Goal: Information Seeking & Learning: Learn about a topic

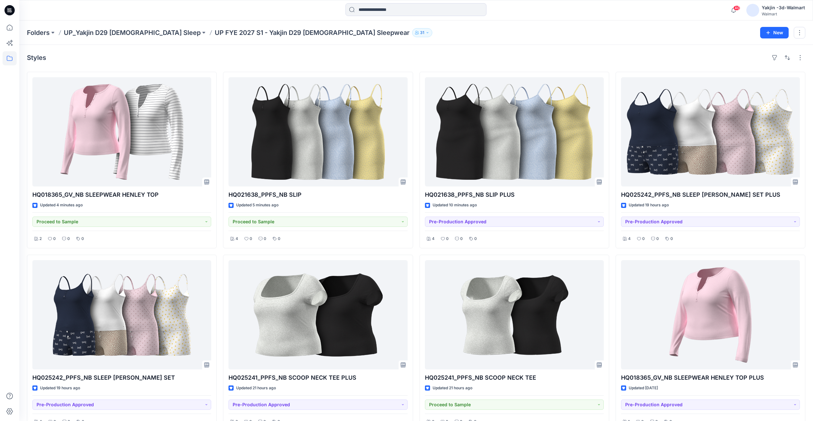
click at [215, 32] on p "UP FYE 2027 S1 - Yakjin D29 [DEMOGRAPHIC_DATA] Sleepwear" at bounding box center [312, 32] width 195 height 9
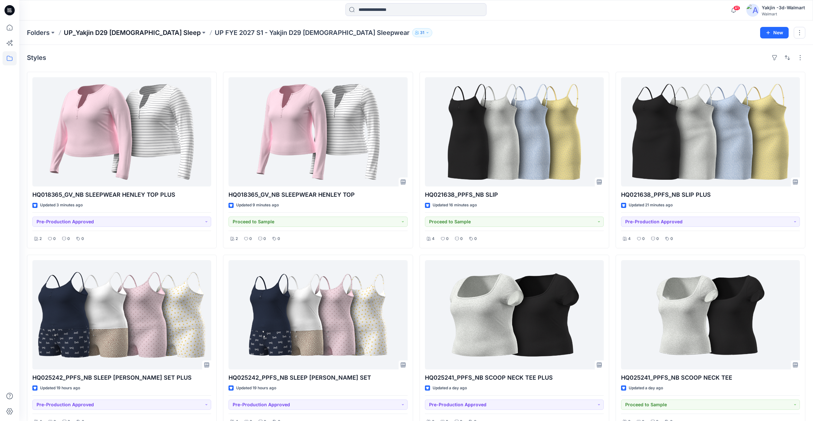
click at [132, 33] on p "UP_Yakjin D29 [DEMOGRAPHIC_DATA] Sleep" at bounding box center [132, 32] width 137 height 9
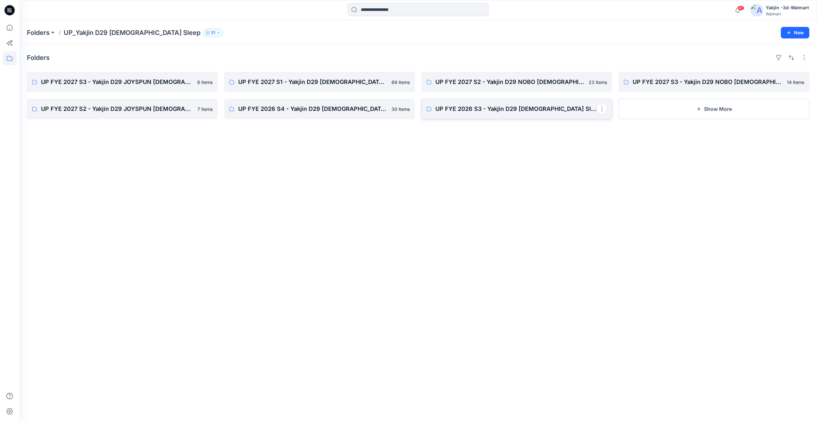
click at [541, 118] on link "UP FYE 2026 S3 - Yakjin D29 Ladies Sleepwear" at bounding box center [516, 109] width 191 height 20
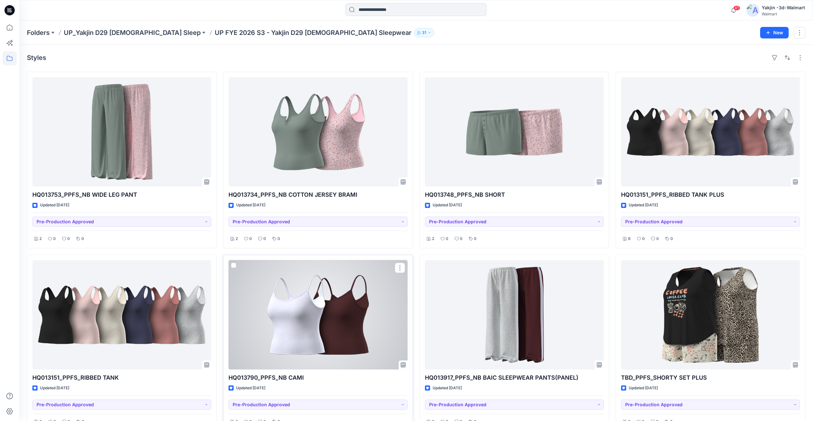
click at [380, 292] on div at bounding box center [317, 314] width 179 height 109
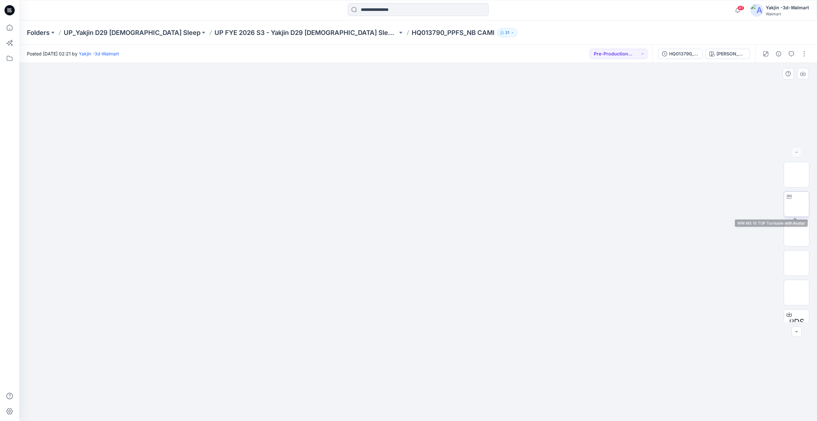
click at [797, 204] on img at bounding box center [797, 204] width 0 height 0
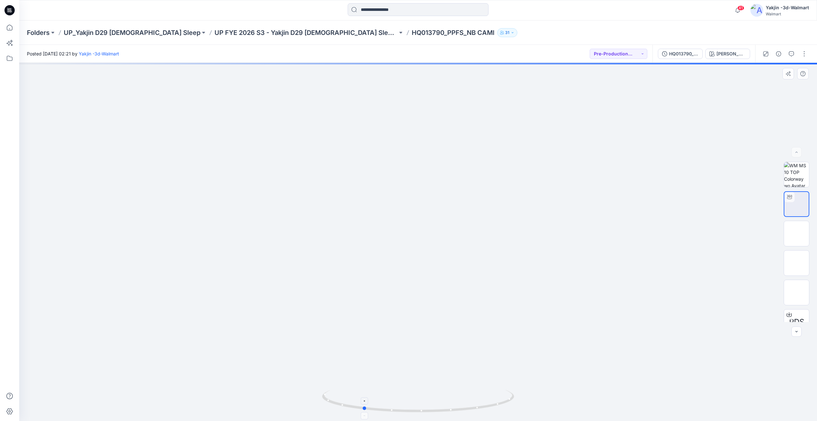
drag, startPoint x: 463, startPoint y: 403, endPoint x: 409, endPoint y: 407, distance: 54.2
click at [409, 407] on icon at bounding box center [419, 402] width 194 height 24
drag, startPoint x: 439, startPoint y: 405, endPoint x: 473, endPoint y: 404, distance: 33.3
click at [473, 404] on icon at bounding box center [419, 402] width 194 height 24
drag, startPoint x: 473, startPoint y: 404, endPoint x: 456, endPoint y: 405, distance: 16.7
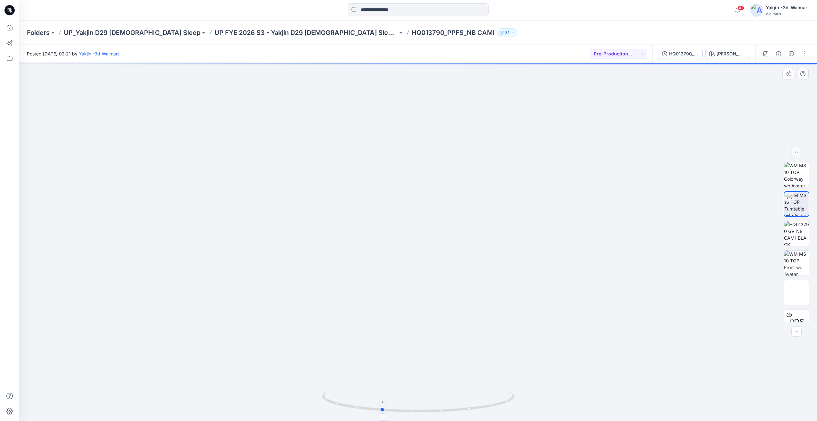
click at [456, 405] on icon at bounding box center [419, 402] width 194 height 24
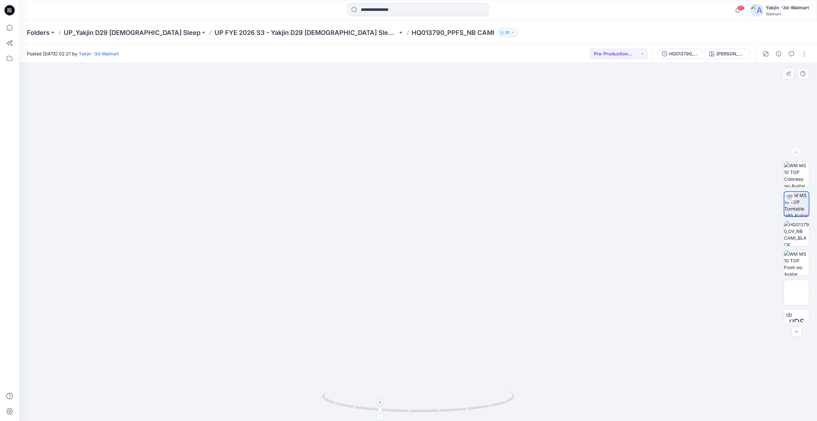
click at [379, 408] on icon at bounding box center [419, 402] width 194 height 24
drag, startPoint x: 446, startPoint y: 404, endPoint x: 386, endPoint y: 406, distance: 60.6
click at [386, 406] on icon at bounding box center [419, 402] width 194 height 24
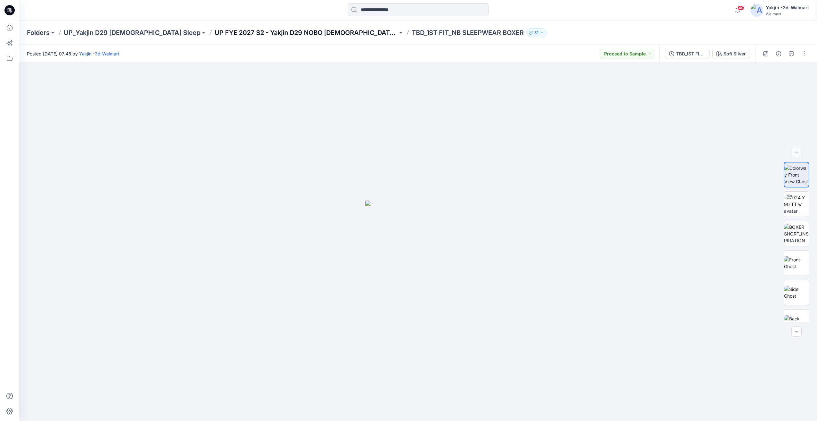
click at [302, 29] on p "UP FYE 2027 S2 - Yakjin D29 NOBO [DEMOGRAPHIC_DATA] Sleepwear" at bounding box center [306, 32] width 183 height 9
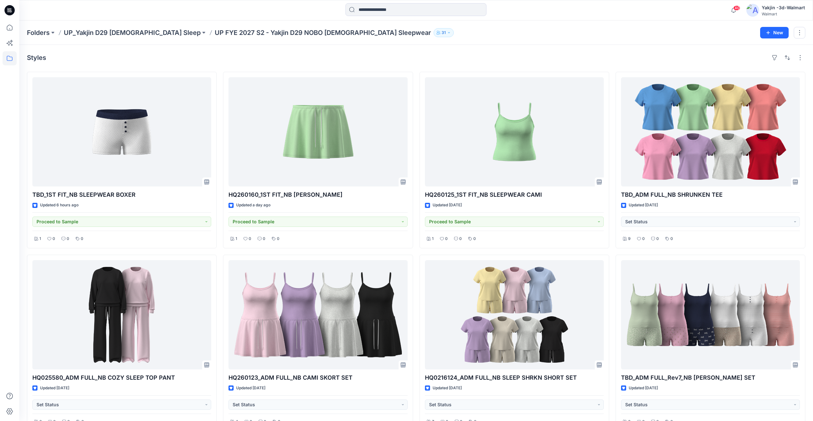
drag, startPoint x: 127, startPoint y: 33, endPoint x: 131, endPoint y: 34, distance: 4.5
click at [127, 33] on p "UP_Yakjin D29 [DEMOGRAPHIC_DATA] Sleep" at bounding box center [132, 32] width 137 height 9
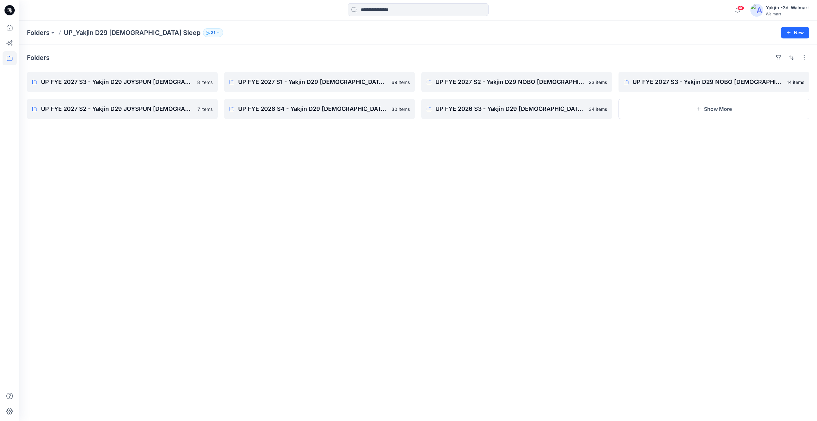
click at [785, 61] on div at bounding box center [792, 58] width 36 height 10
click at [787, 59] on button "button" at bounding box center [792, 58] width 10 height 10
click at [763, 88] on p "A to Z" at bounding box center [770, 88] width 40 height 7
click at [756, 87] on p "A to Z" at bounding box center [770, 88] width 40 height 7
click at [326, 226] on div "Folders Last update Z to A UP FYE 2027 S3 - Yakjin D29 NOBO [DEMOGRAPHIC_DATA] …" at bounding box center [418, 233] width 798 height 376
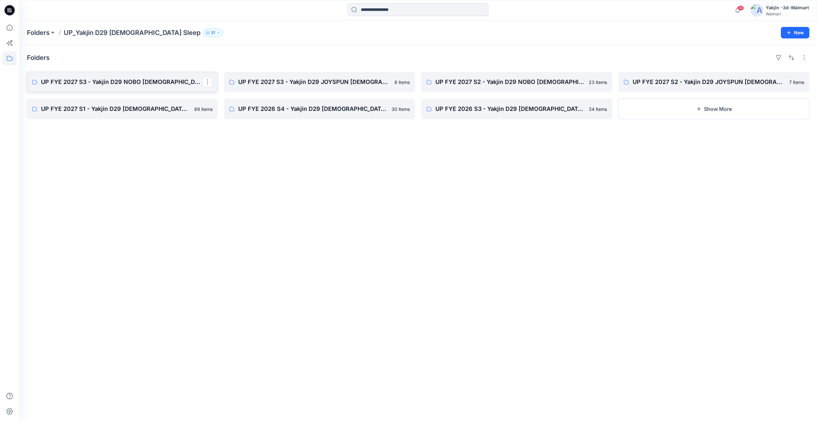
click at [161, 86] on link "UP FYE 2027 S3 - Yakjin D29 NOBO [DEMOGRAPHIC_DATA] Sleepwear" at bounding box center [122, 82] width 191 height 20
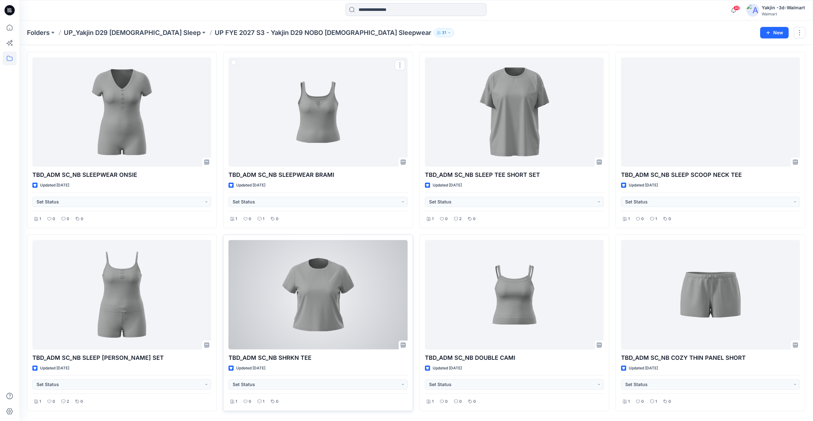
scroll to position [224, 0]
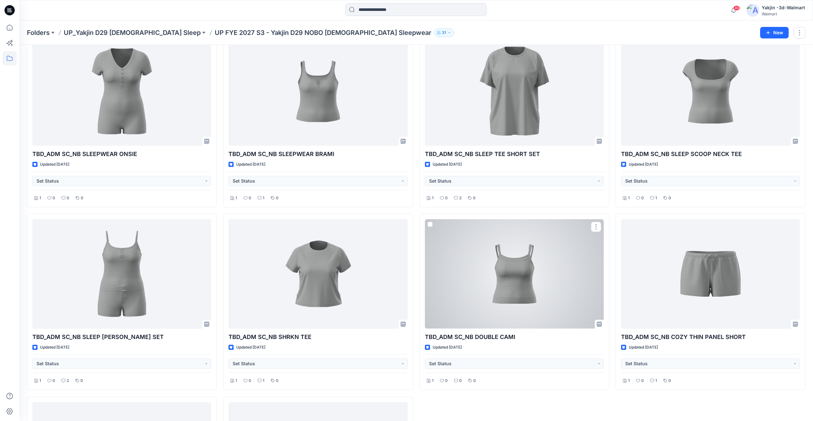
click at [480, 265] on div at bounding box center [514, 273] width 179 height 109
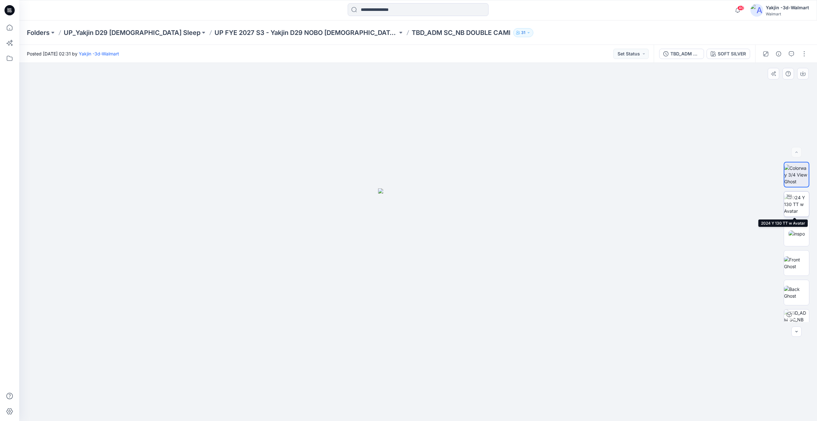
click at [805, 205] on img at bounding box center [796, 204] width 25 height 20
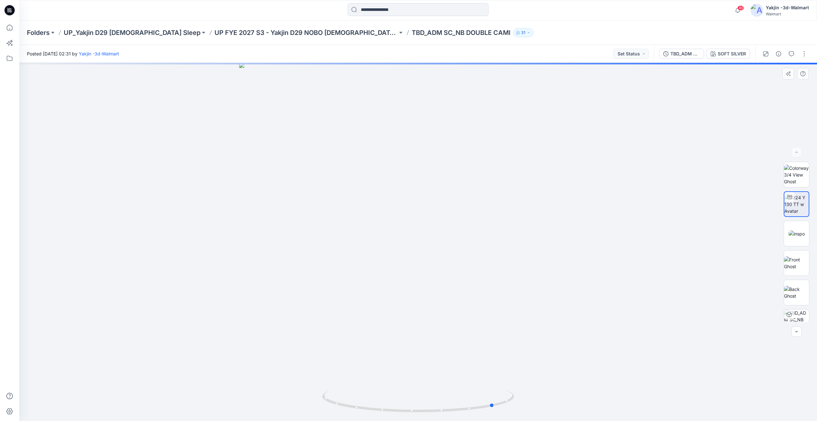
drag, startPoint x: 437, startPoint y: 391, endPoint x: 527, endPoint y: 388, distance: 90.7
click at [527, 388] on div at bounding box center [418, 242] width 798 height 358
drag, startPoint x: 474, startPoint y: 395, endPoint x: 450, endPoint y: 395, distance: 24.0
click at [450, 395] on icon at bounding box center [419, 402] width 194 height 24
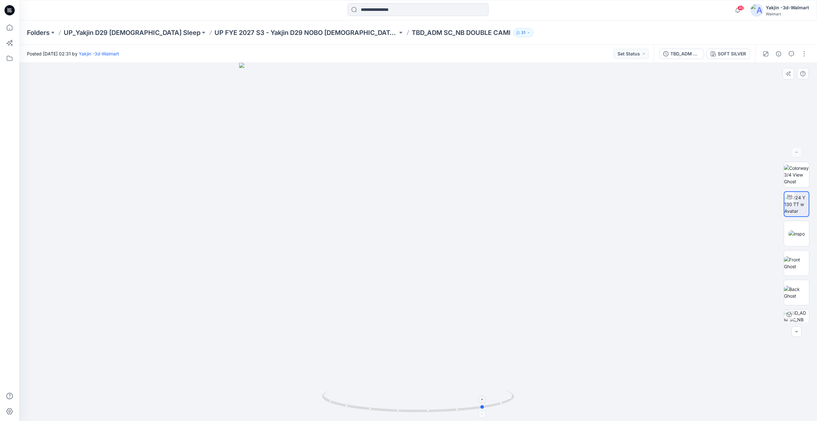
drag, startPoint x: 450, startPoint y: 394, endPoint x: 485, endPoint y: 390, distance: 35.4
click at [485, 390] on icon at bounding box center [419, 402] width 194 height 24
drag, startPoint x: 428, startPoint y: 393, endPoint x: 418, endPoint y: 393, distance: 10.2
click at [418, 393] on icon at bounding box center [419, 402] width 194 height 24
drag, startPoint x: 512, startPoint y: 386, endPoint x: 519, endPoint y: 386, distance: 6.7
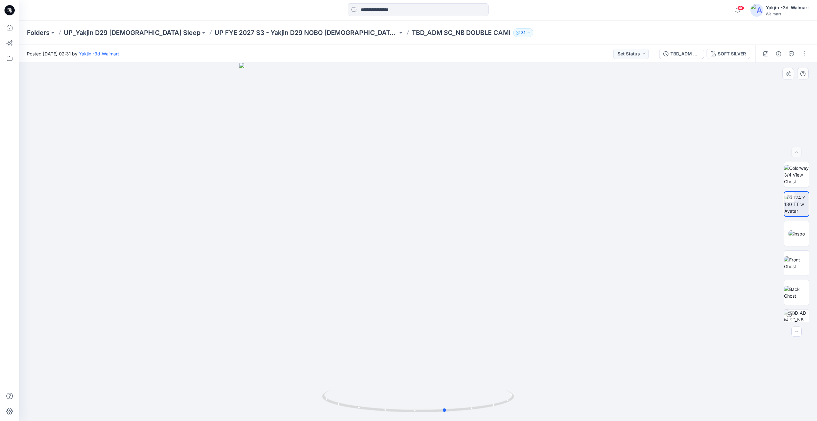
click at [517, 386] on div at bounding box center [418, 242] width 798 height 358
drag, startPoint x: 402, startPoint y: 390, endPoint x: 444, endPoint y: 386, distance: 41.8
click at [444, 386] on div at bounding box center [418, 242] width 798 height 358
drag, startPoint x: 444, startPoint y: 380, endPoint x: 447, endPoint y: 324, distance: 56.1
drag, startPoint x: 447, startPoint y: 324, endPoint x: 412, endPoint y: 352, distance: 45.3
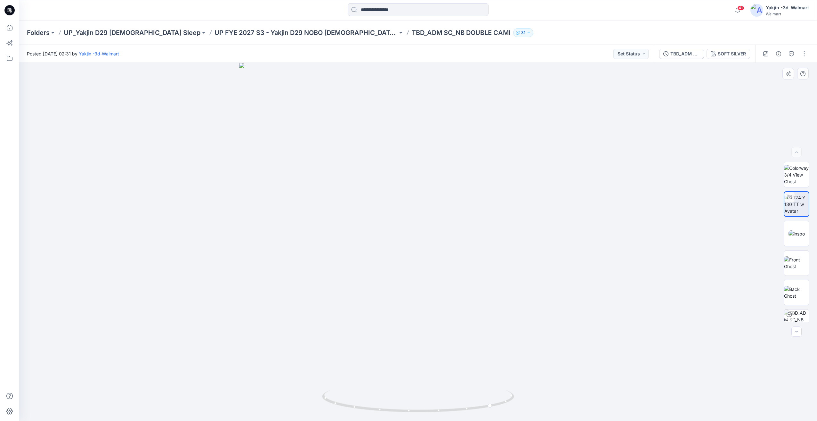
click at [411, 352] on div at bounding box center [418, 242] width 798 height 358
drag, startPoint x: 448, startPoint y: 309, endPoint x: 430, endPoint y: 64, distance: 245.3
click at [798, 272] on img at bounding box center [796, 279] width 25 height 25
